Goal: Transaction & Acquisition: Subscribe to service/newsletter

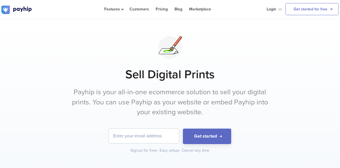
click at [142, 136] on input "email" at bounding box center [144, 135] width 70 height 15
type input "[EMAIL_ADDRESS][DOMAIN_NAME]"
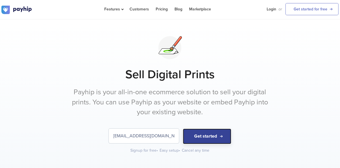
click at [213, 138] on button "Get started" at bounding box center [207, 135] width 48 height 15
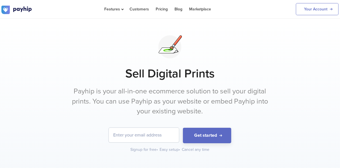
click at [149, 137] on input "email" at bounding box center [144, 134] width 70 height 15
type input "[EMAIL_ADDRESS][DOMAIN_NAME]"
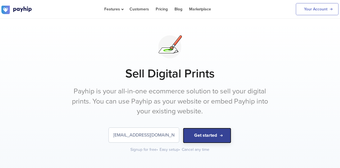
click at [207, 134] on button "Get started" at bounding box center [207, 134] width 48 height 15
